Goal: Transaction & Acquisition: Purchase product/service

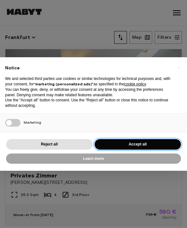
click at [114, 144] on button "Accept all" at bounding box center [138, 144] width 87 height 11
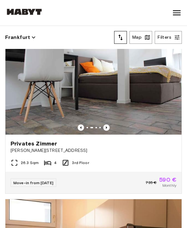
scroll to position [34, 0]
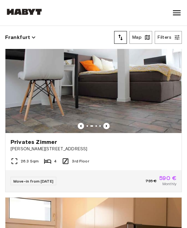
click at [24, 117] on img at bounding box center [93, 75] width 177 height 118
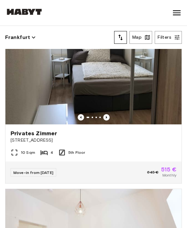
scroll to position [408, 0]
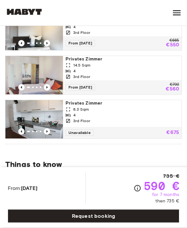
scroll to position [297, 0]
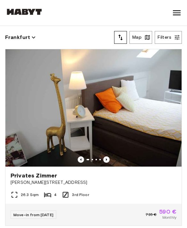
click at [169, 41] on button "Filters" at bounding box center [168, 37] width 27 height 13
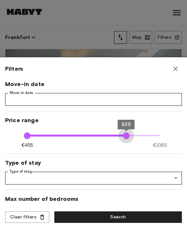
type input "***"
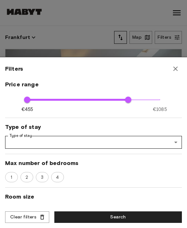
scroll to position [37, 0]
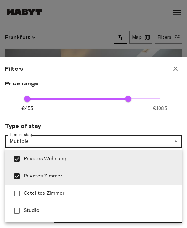
type input "**********"
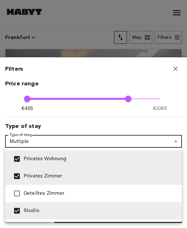
click at [32, 123] on div at bounding box center [93, 114] width 187 height 228
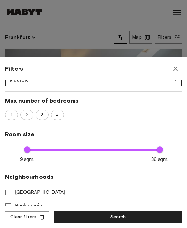
scroll to position [93, 0]
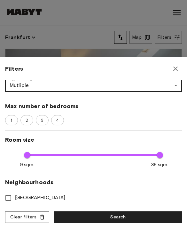
click at [12, 120] on span "1" at bounding box center [11, 121] width 9 height 6
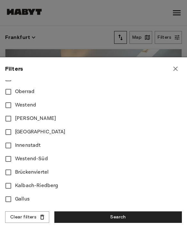
scroll to position [266, 0]
click at [74, 217] on button "Search" at bounding box center [118, 218] width 128 height 12
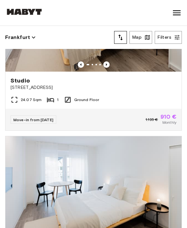
scroll to position [640, 0]
